Goal: Task Accomplishment & Management: Manage account settings

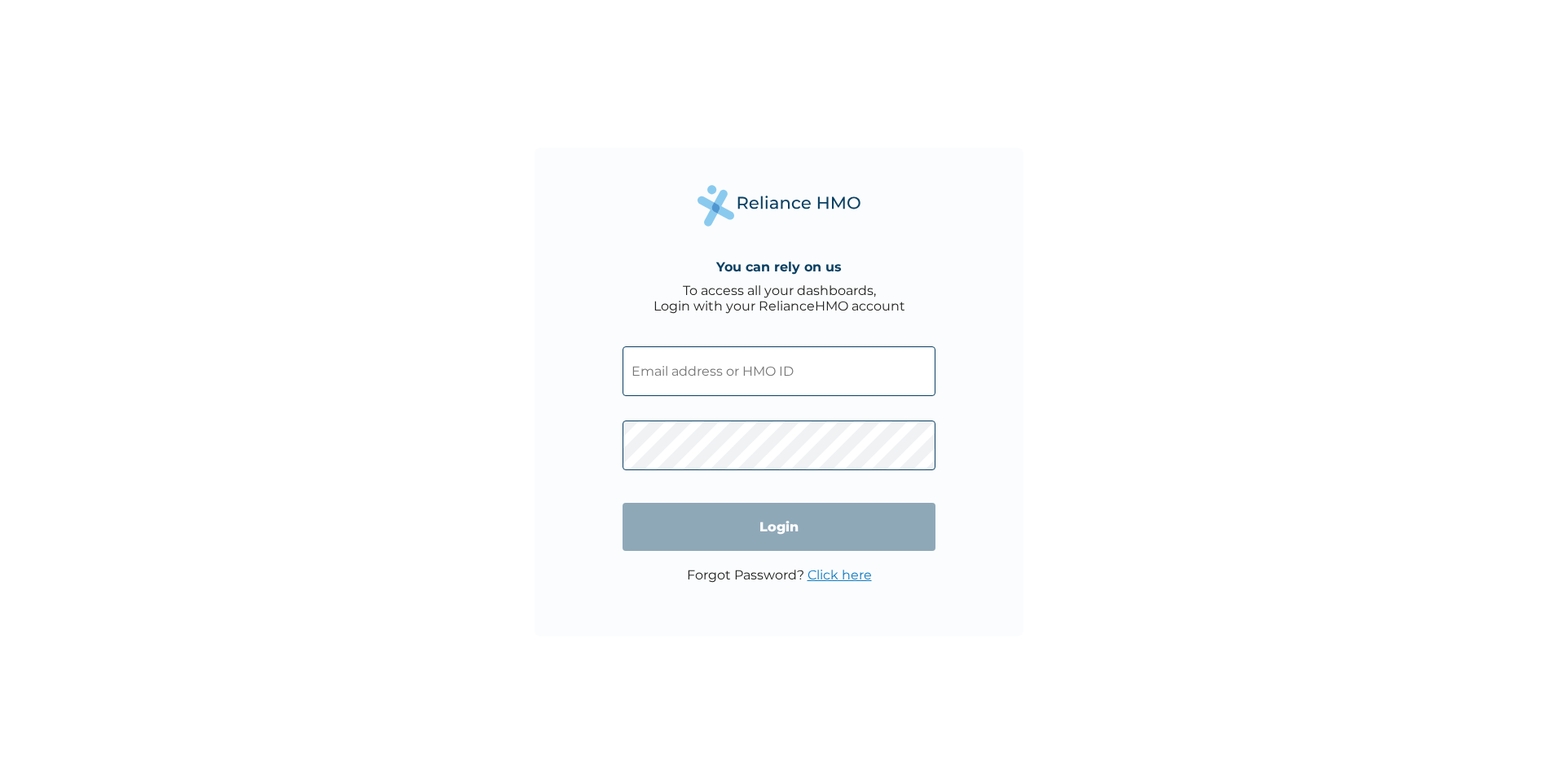
paste input "VTE/10235/A"
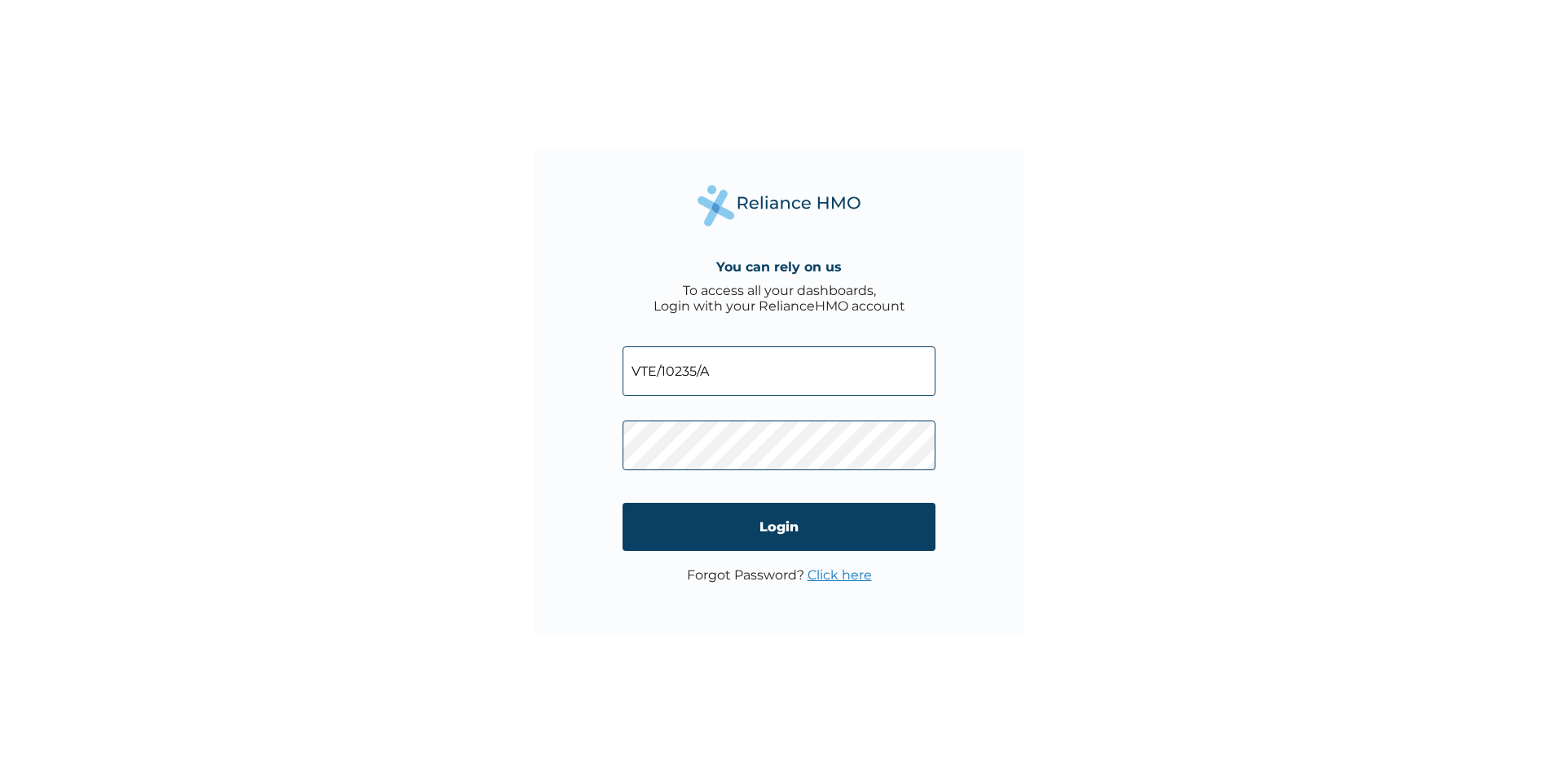
type input "VTE/10235/A"
click at [764, 531] on input "Login" at bounding box center [779, 526] width 313 height 48
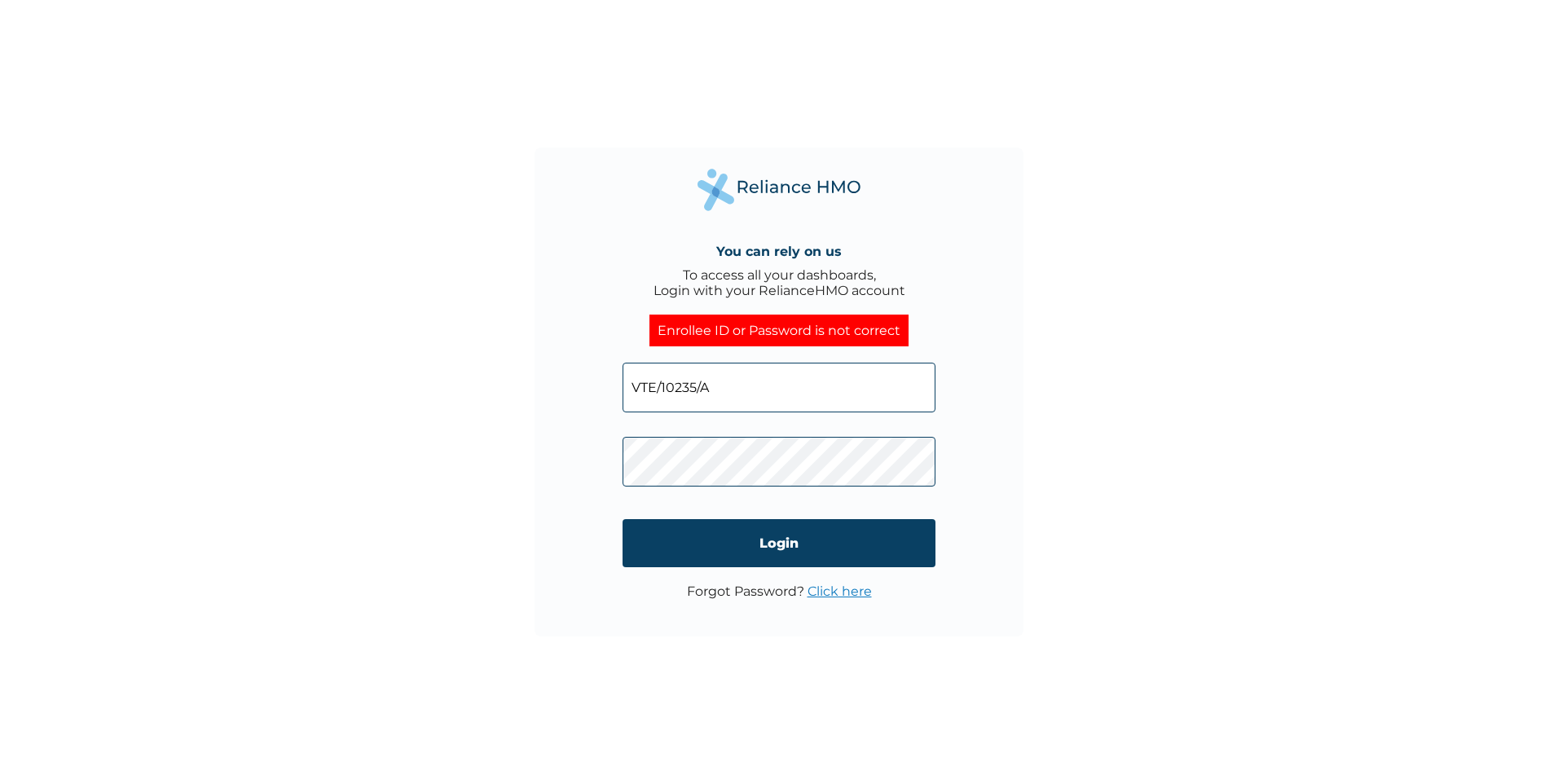
click at [558, 476] on div "You can rely on us To access all your dashboards, Login with your RelianceHMO a…" at bounding box center [779, 392] width 489 height 489
click at [739, 543] on input "Login" at bounding box center [779, 543] width 313 height 48
click at [523, 541] on div "You can rely on us To access all your dashboards, Login with your RelianceHMO a…" at bounding box center [779, 392] width 1558 height 784
click at [736, 538] on input "Login" at bounding box center [779, 543] width 313 height 48
click at [498, 559] on div "You can rely on us To access all your dashboards, Login with your RelianceHMO a…" at bounding box center [779, 392] width 1558 height 784
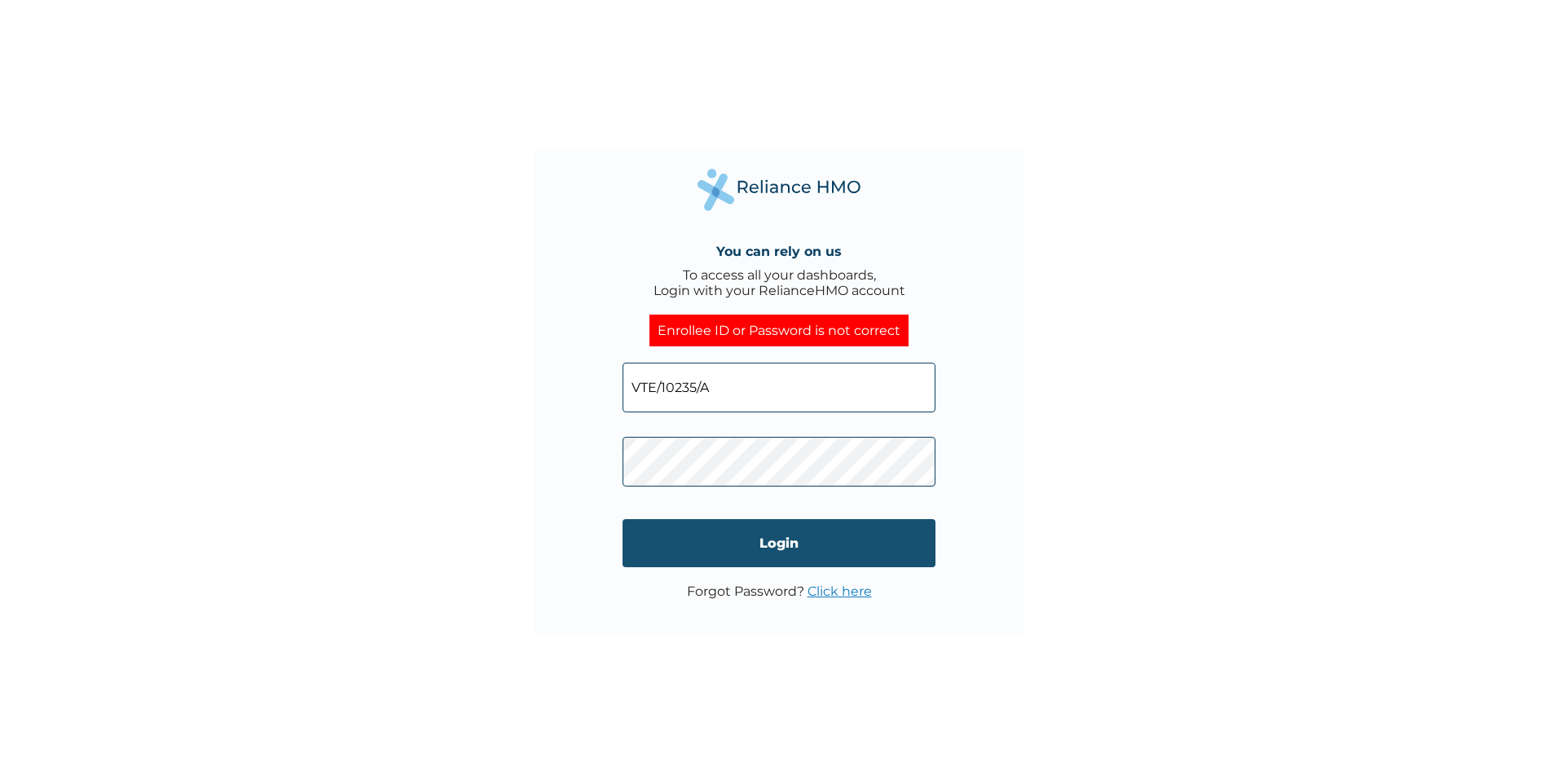
click at [769, 535] on input "Login" at bounding box center [779, 543] width 313 height 48
click input "Login" at bounding box center [779, 543] width 313 height 48
click at [815, 590] on link "Click here" at bounding box center [839, 590] width 64 height 16
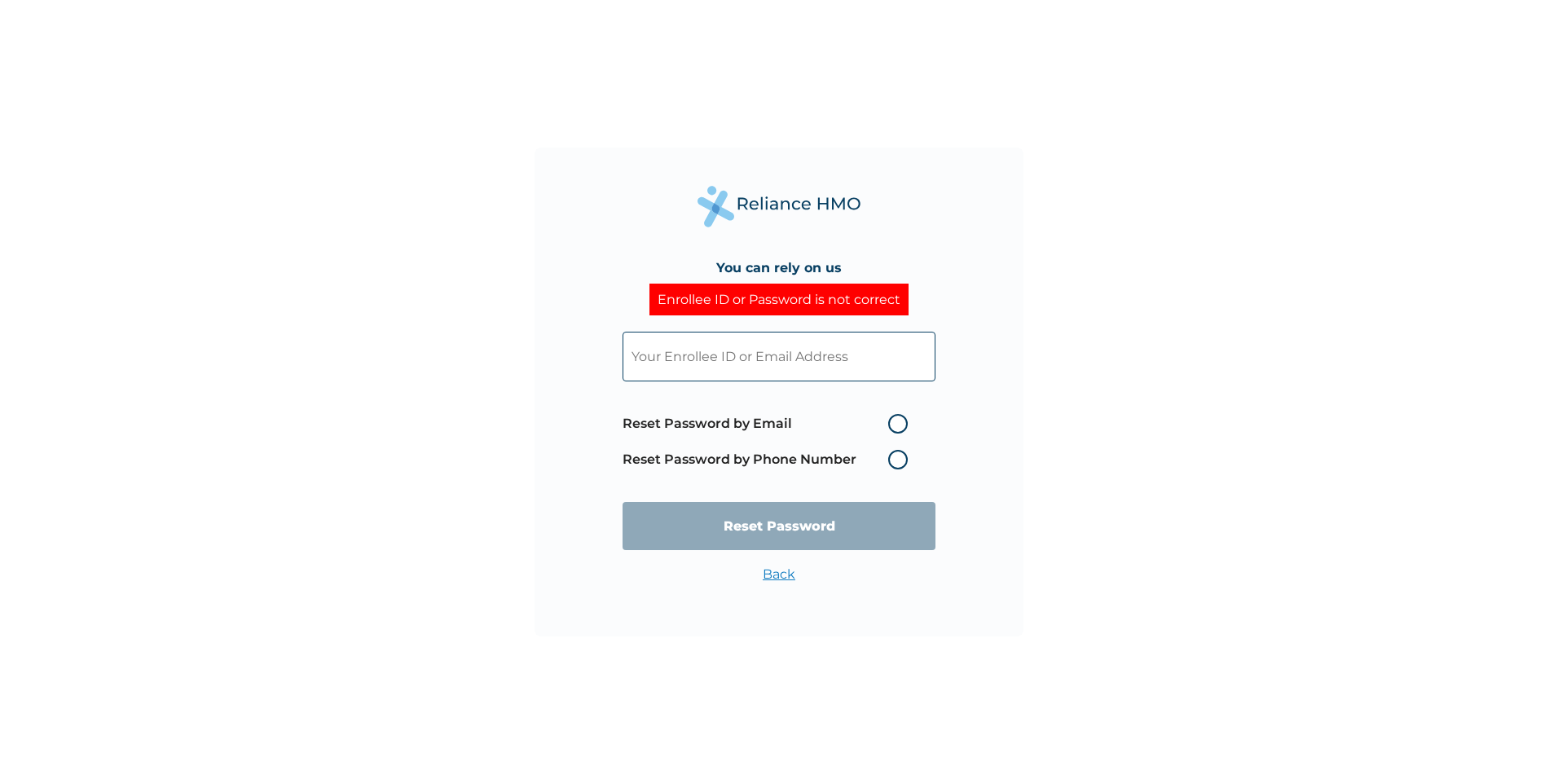
click at [898, 426] on label "Reset Password by Email" at bounding box center [770, 424] width 294 height 20
click at [892, 426] on input "Reset Password by Email" at bounding box center [879, 424] width 26 height 26
radio input "true"
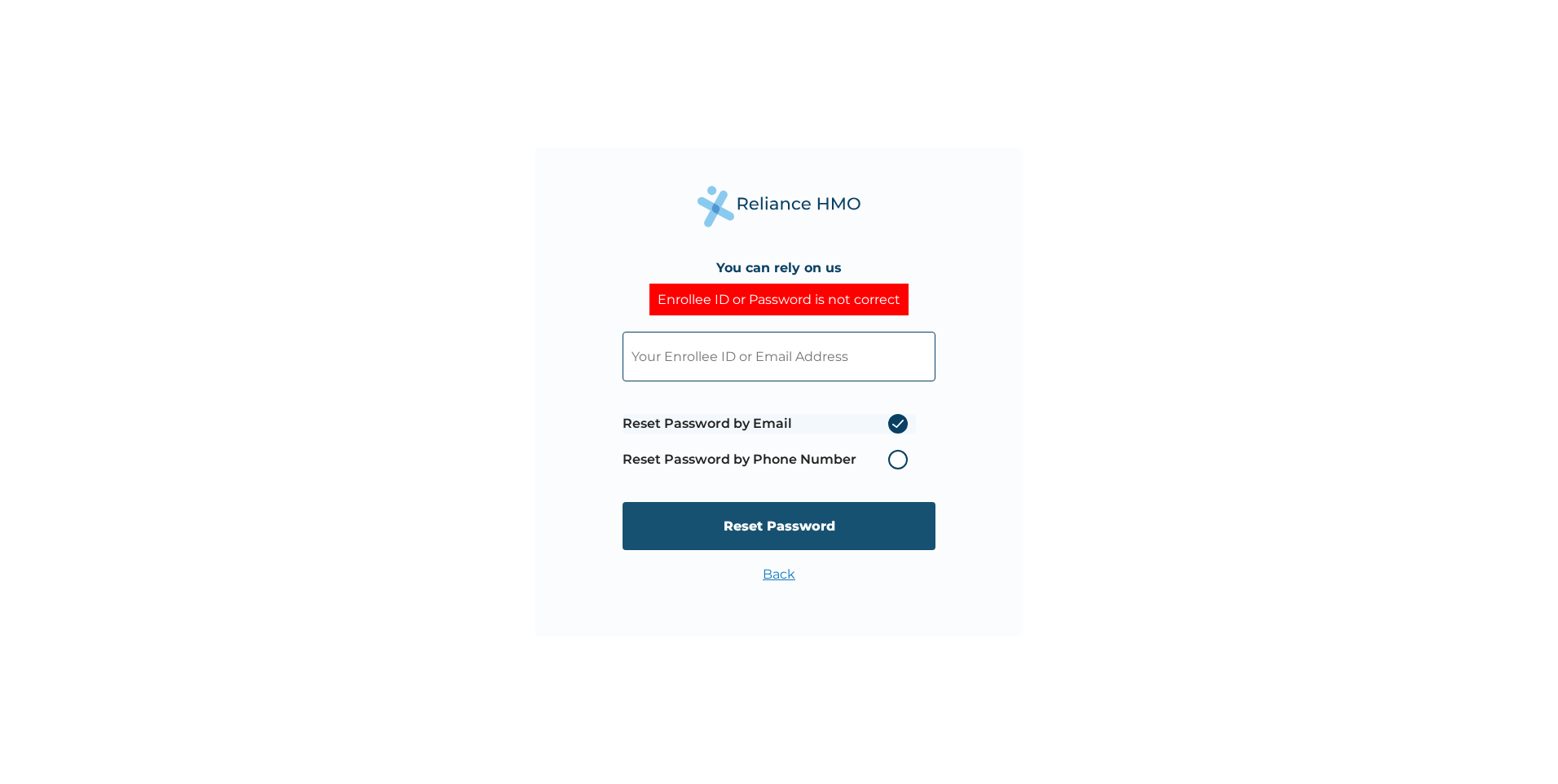
click at [760, 522] on input "Reset Password" at bounding box center [779, 526] width 313 height 48
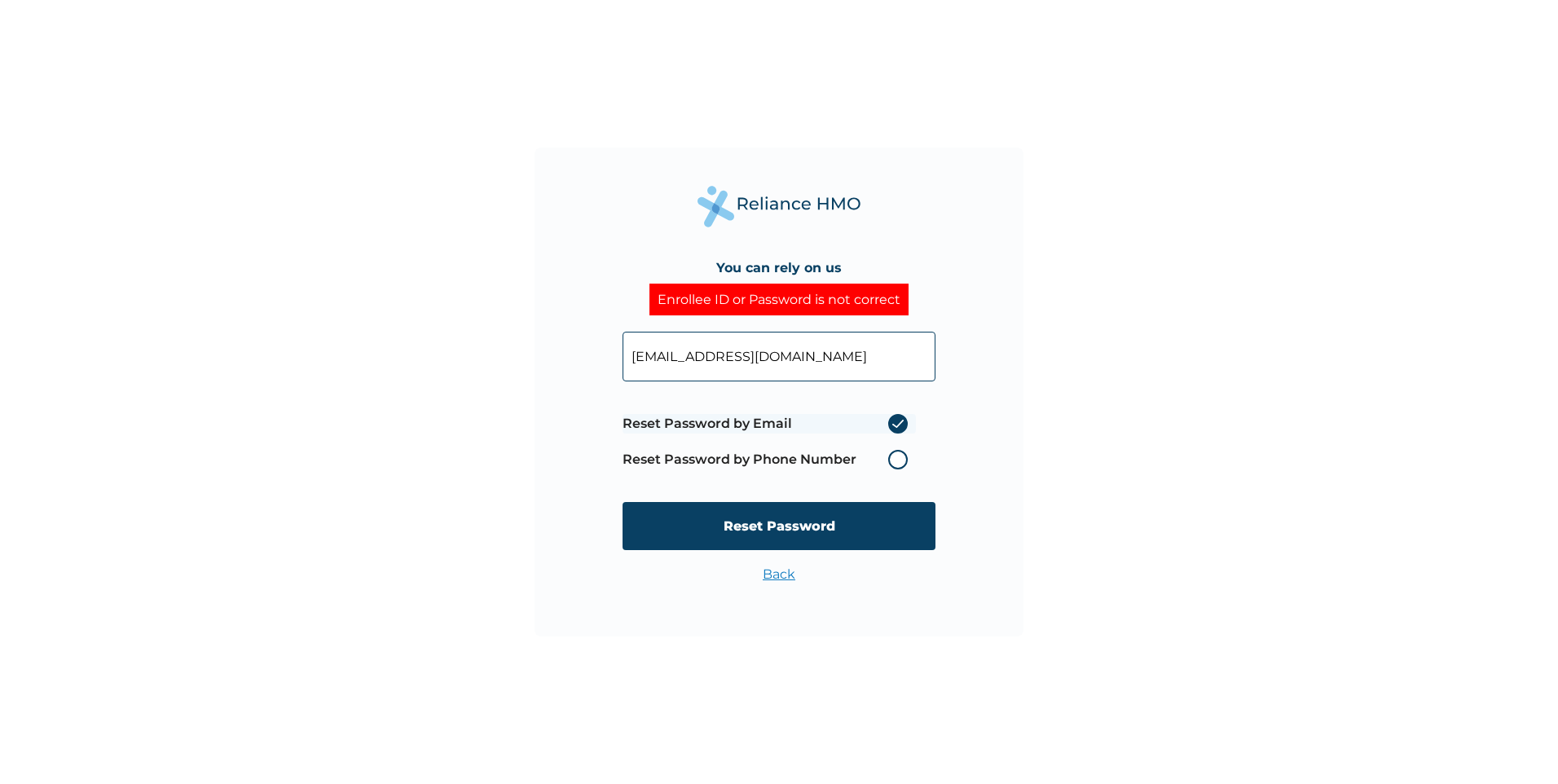
type input "[EMAIL_ADDRESS][DOMAIN_NAME]"
click input "Reset Password" at bounding box center [779, 526] width 313 height 48
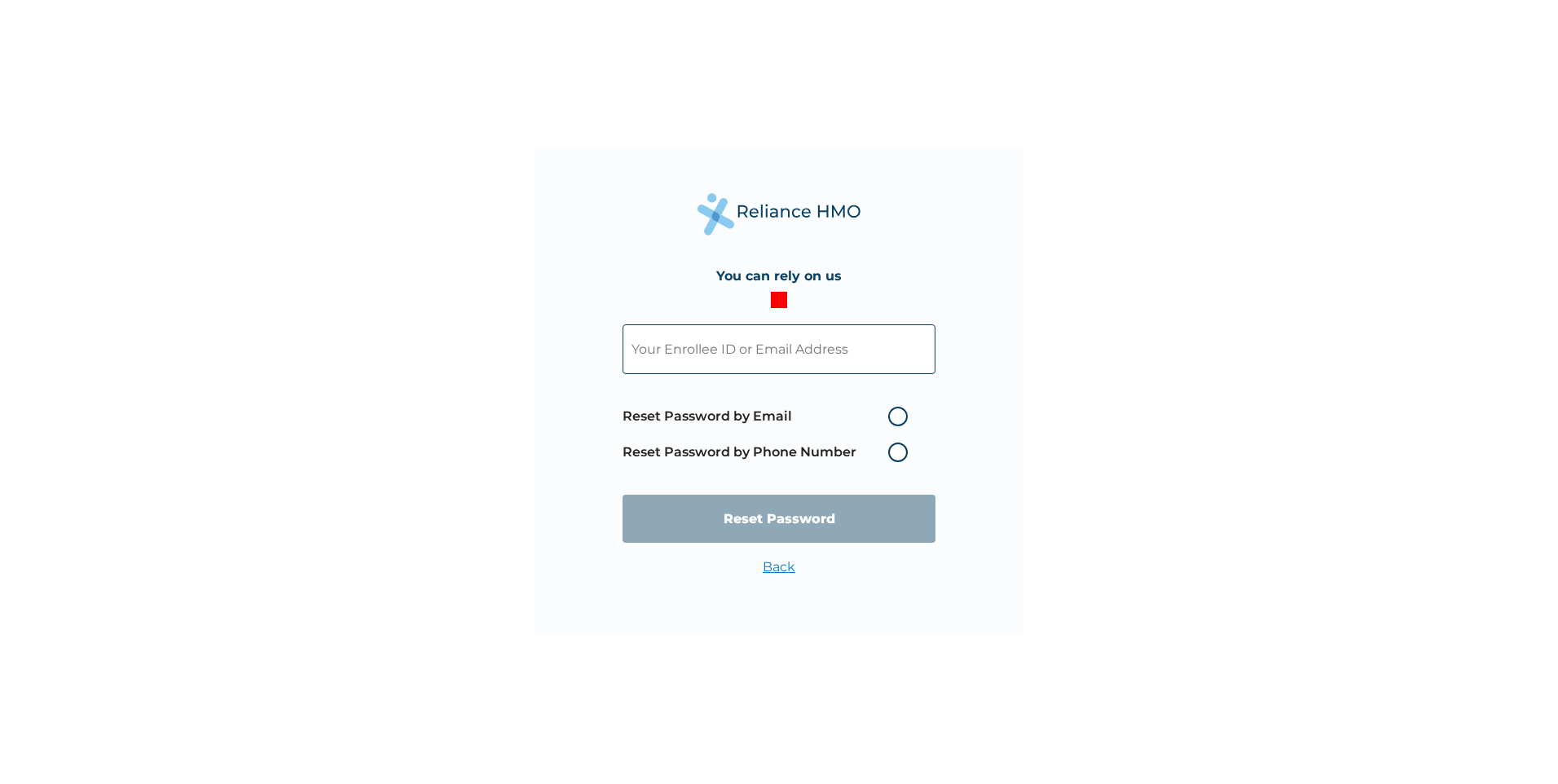
drag, startPoint x: 715, startPoint y: 349, endPoint x: 634, endPoint y: 335, distance: 82.2
click at [634, 335] on input "text" at bounding box center [779, 349] width 313 height 50
click at [701, 348] on input "text" at bounding box center [779, 349] width 313 height 50
click at [894, 417] on label "Reset Password by Email" at bounding box center [770, 417] width 294 height 20
click at [892, 417] on input "Reset Password by Email" at bounding box center [879, 417] width 26 height 26
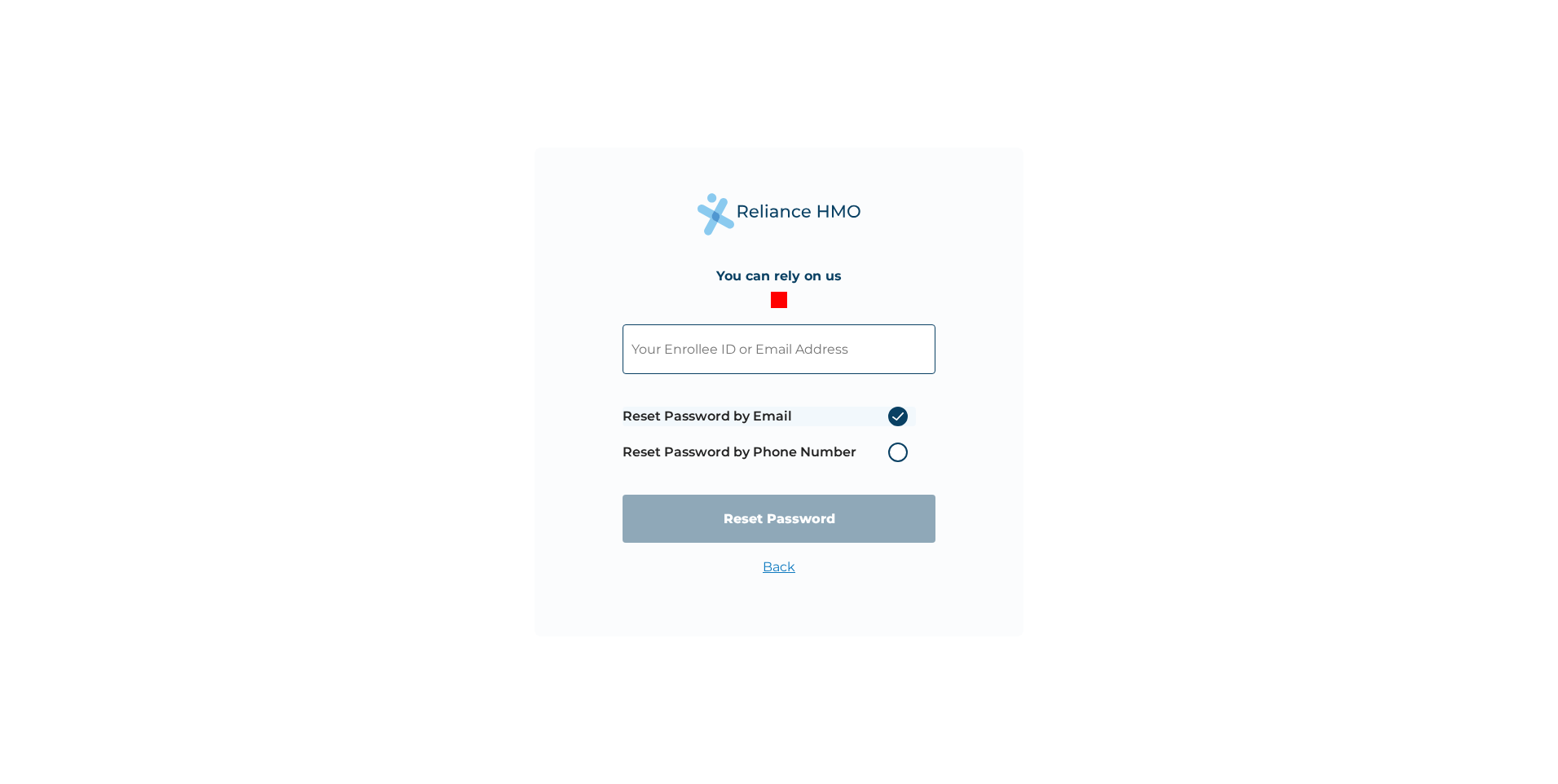
radio input "true"
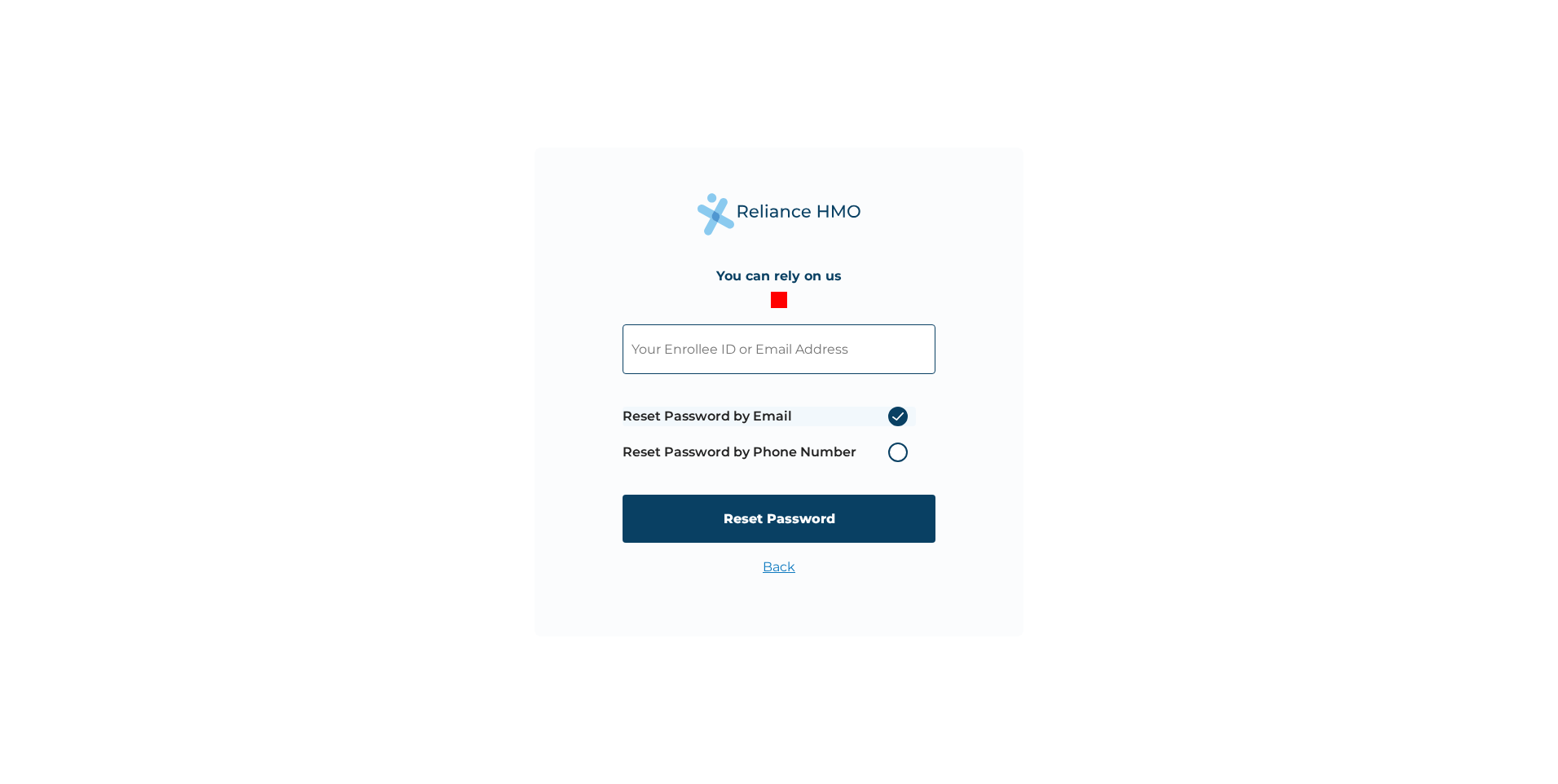
click at [711, 353] on input "text" at bounding box center [779, 349] width 313 height 50
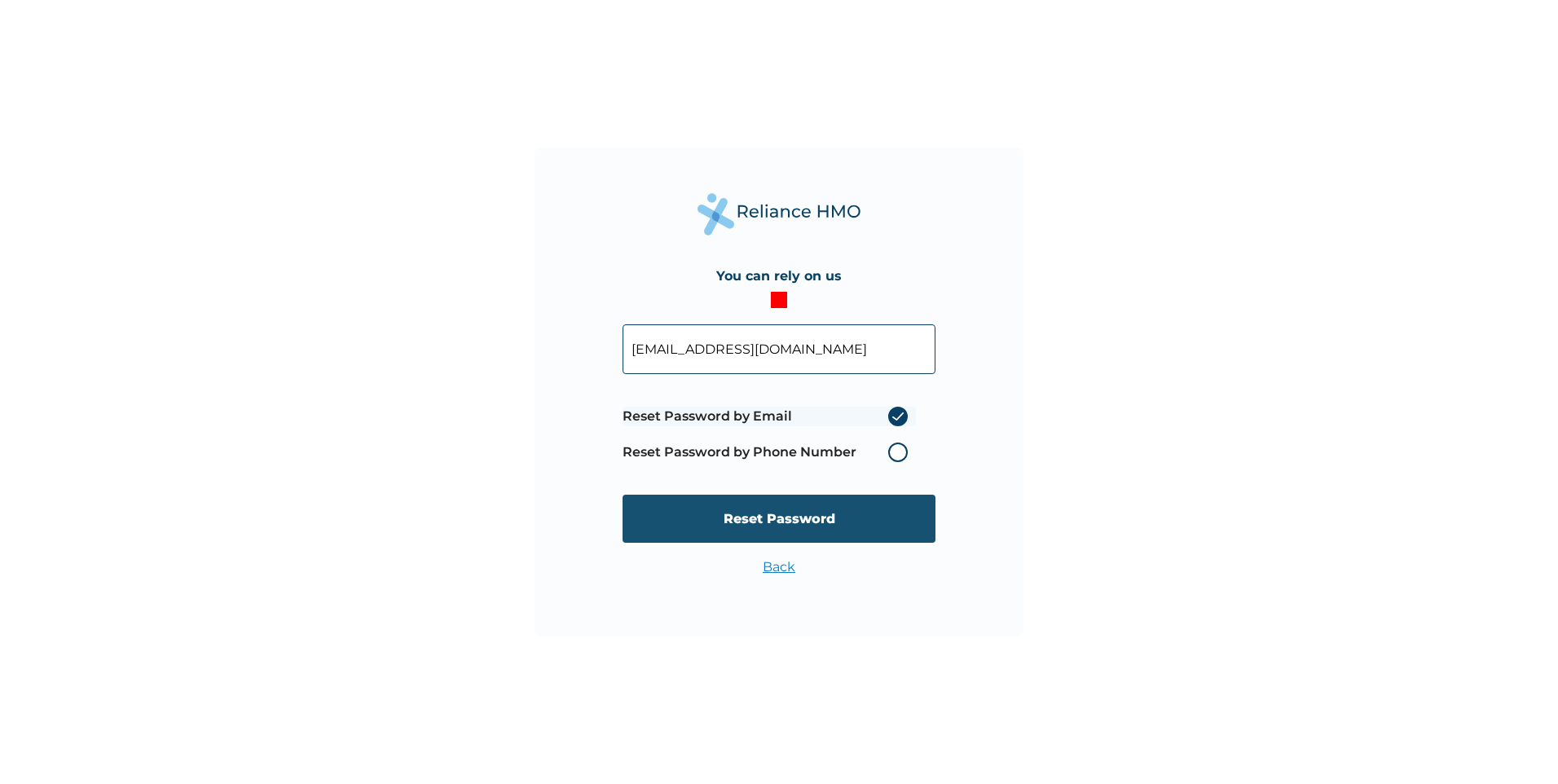
type input "[EMAIL_ADDRESS][DOMAIN_NAME]"
click at [820, 519] on input "Reset Password" at bounding box center [779, 518] width 313 height 48
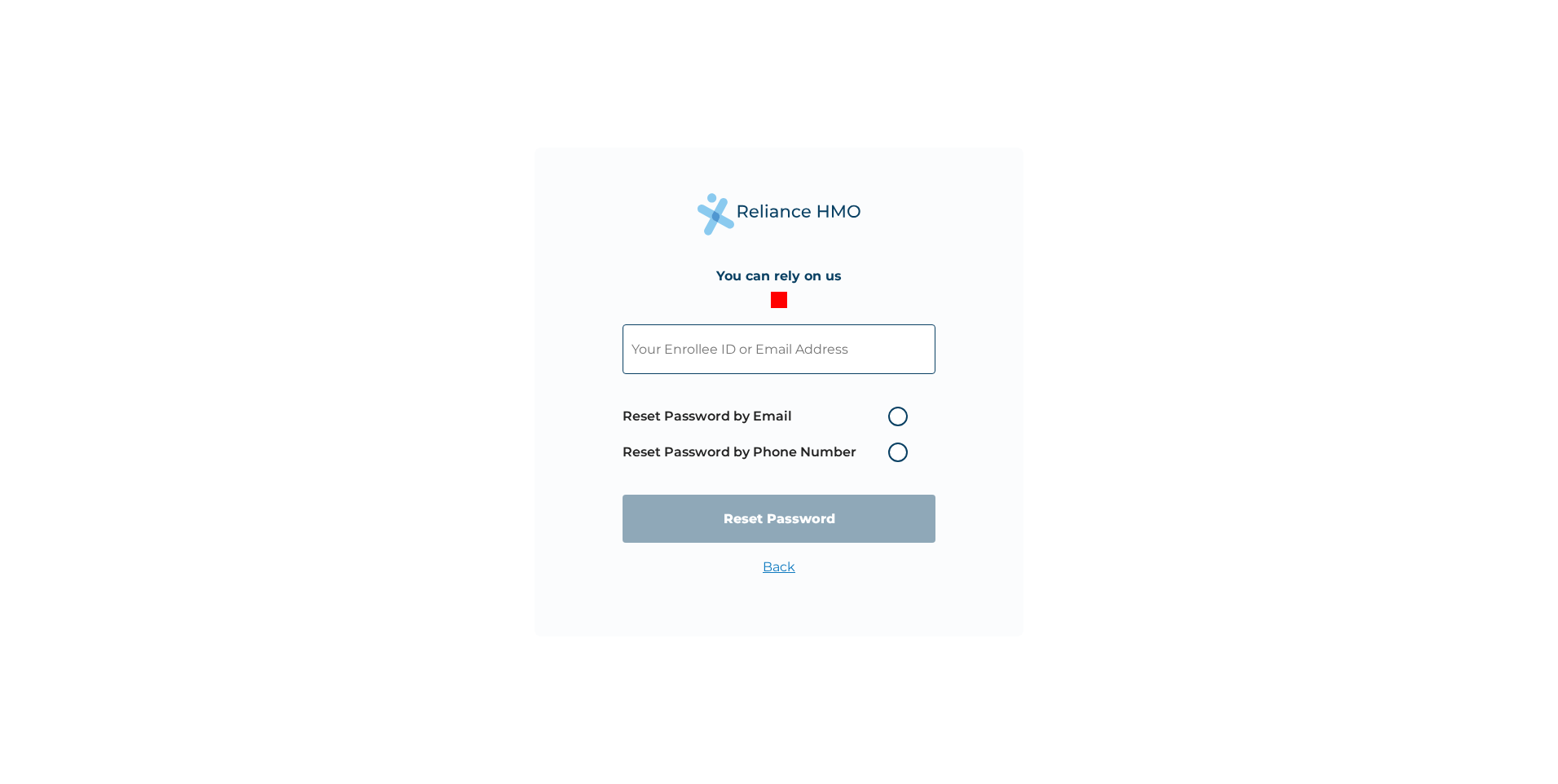
click at [684, 349] on input "text" at bounding box center [779, 349] width 313 height 50
click at [889, 449] on label "Reset Password by Phone Number" at bounding box center [770, 452] width 294 height 20
click at [899, 448] on label "Reset Password by Phone Number" at bounding box center [770, 452] width 294 height 20
click at [710, 342] on input "text" at bounding box center [779, 349] width 313 height 50
click at [783, 349] on input "text" at bounding box center [779, 349] width 313 height 50
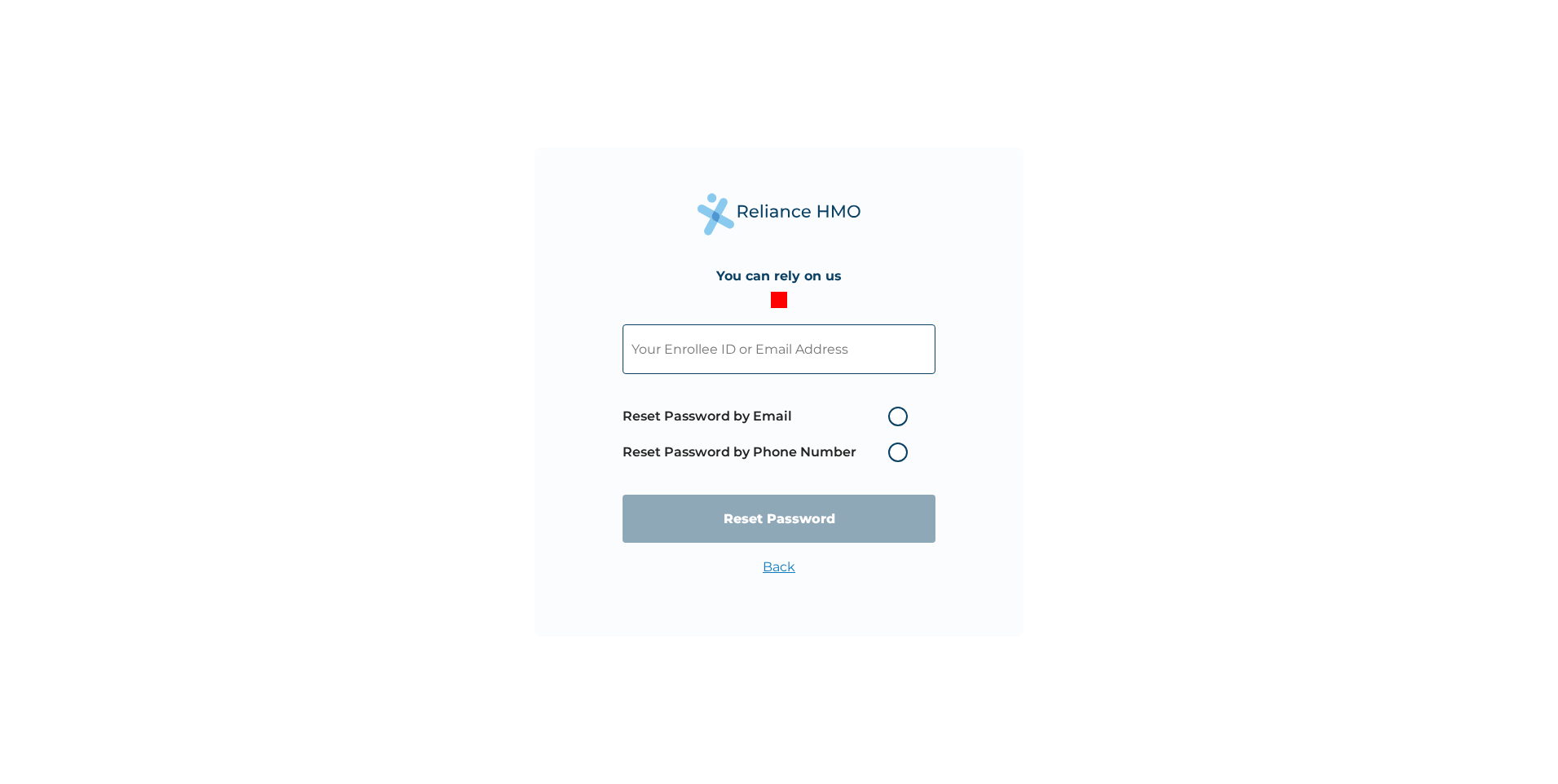
drag, startPoint x: 765, startPoint y: 380, endPoint x: 761, endPoint y: 346, distance: 34.2
paste input "UQ6RnmPcDy"
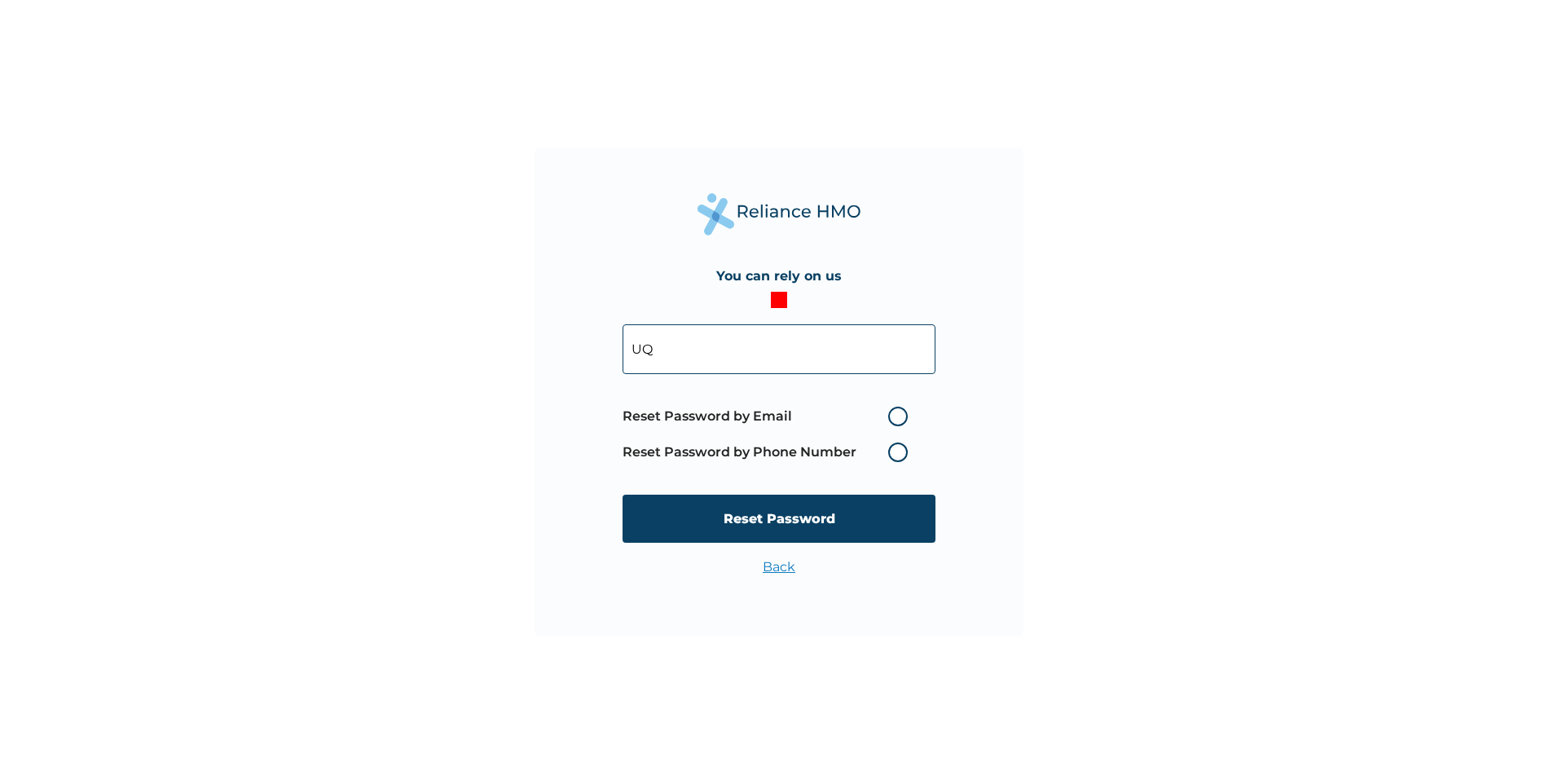
type input "U"
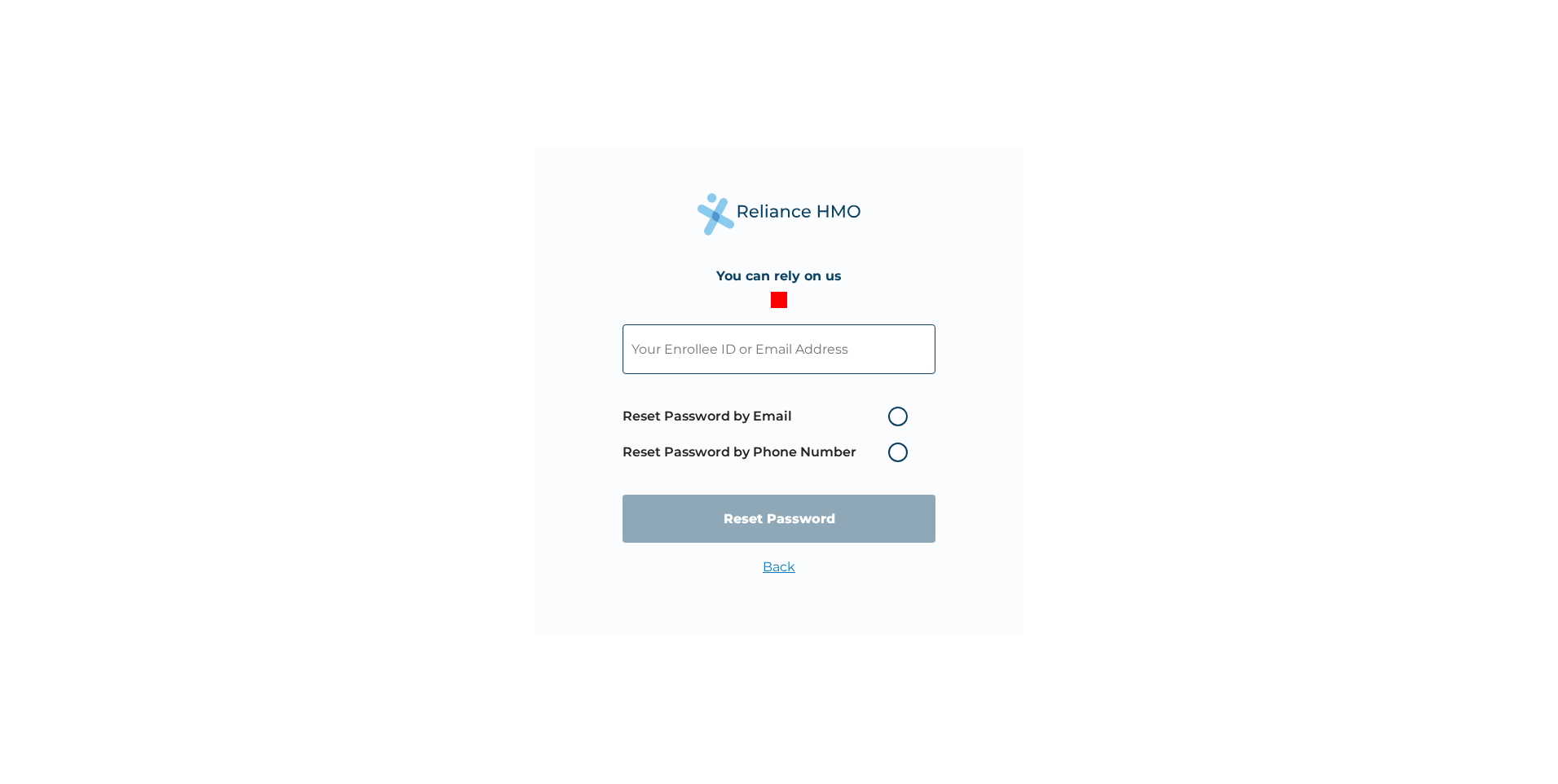
click at [770, 351] on input "text" at bounding box center [779, 349] width 313 height 50
paste input "VTE/10235/A"
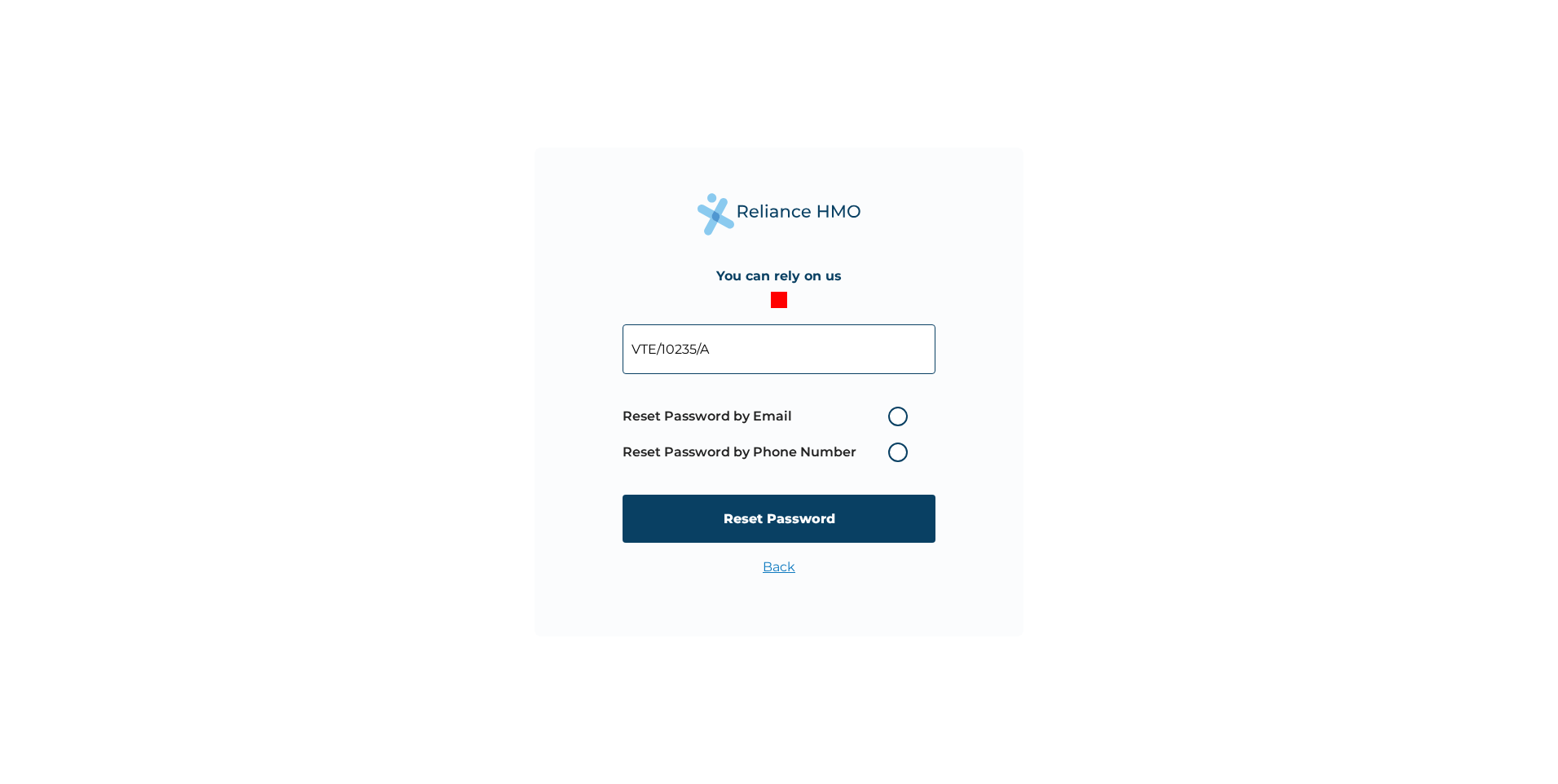
type input "VTE/10235/A"
click at [897, 450] on label "Reset Password by Phone Number" at bounding box center [770, 452] width 294 height 20
click at [898, 456] on label "Reset Password by Phone Number" at bounding box center [770, 452] width 294 height 20
click at [758, 401] on span "Reset Password by Email Reset Password by Phone Number" at bounding box center [770, 434] width 294 height 71
click at [756, 415] on label "Reset Password by Email" at bounding box center [770, 417] width 294 height 20
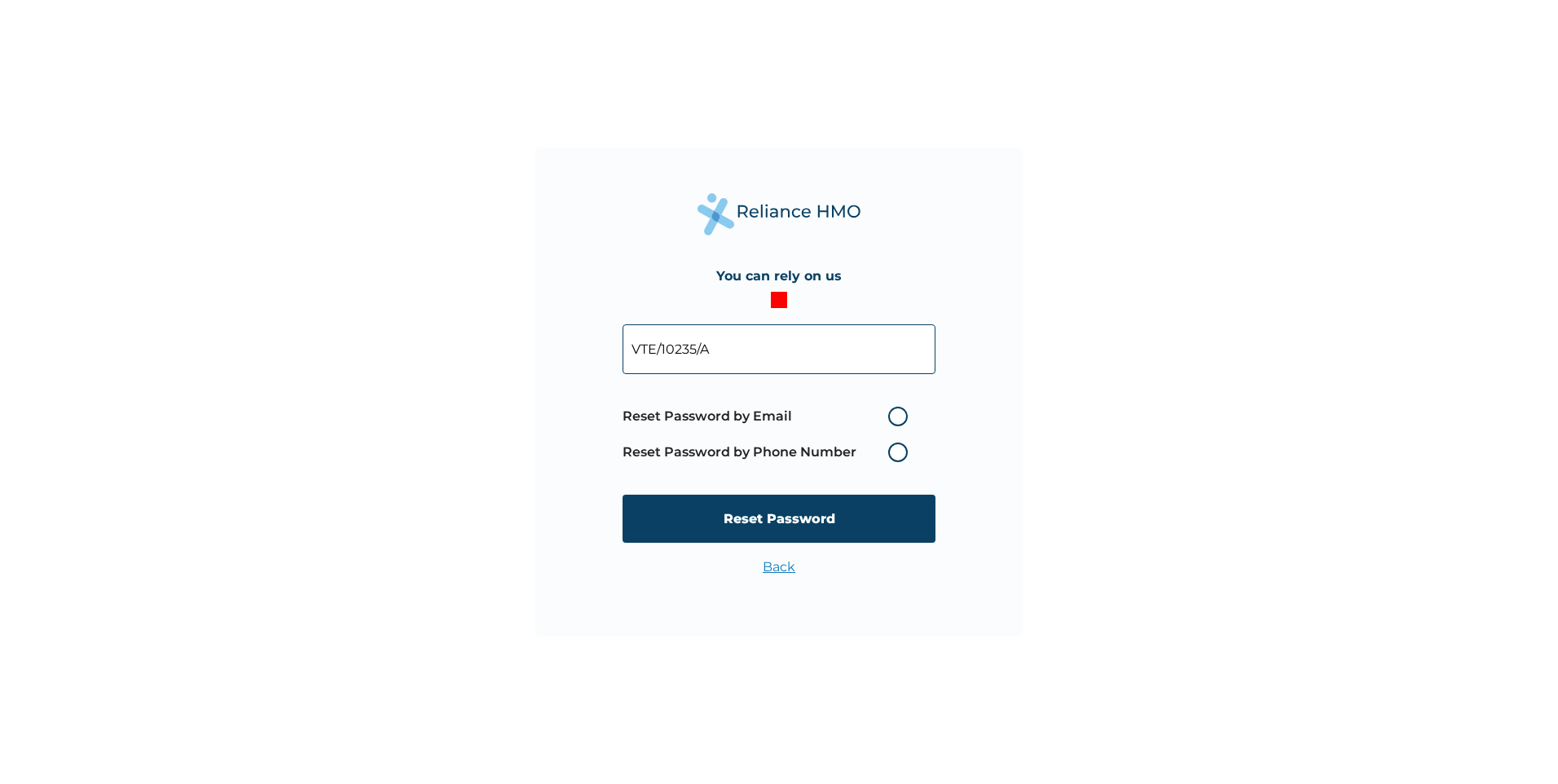
click at [866, 415] on input "Reset Password by Email" at bounding box center [879, 417] width 26 height 26
radio input "true"
click at [775, 517] on input "Reset Password" at bounding box center [779, 518] width 313 height 48
